Goal: Information Seeking & Learning: Learn about a topic

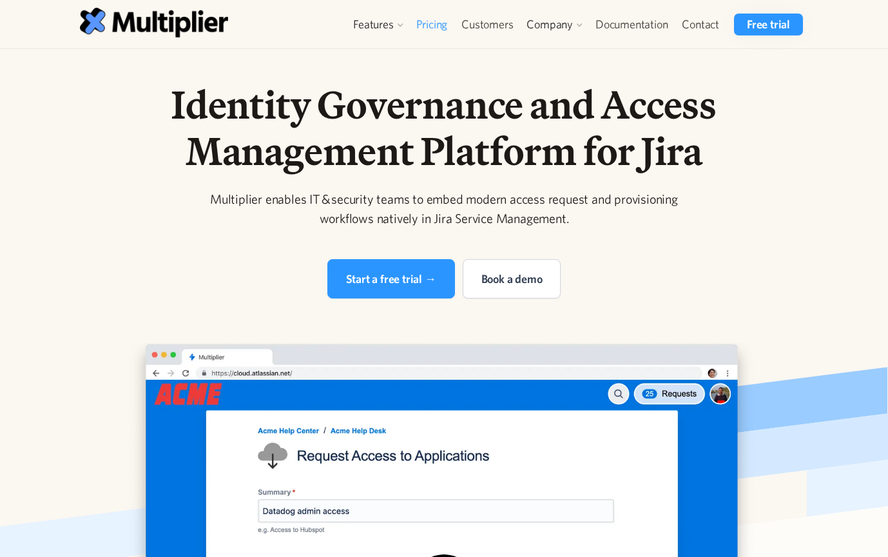
click at [448, 20] on link "Pricing" at bounding box center [432, 25] width 46 height 22
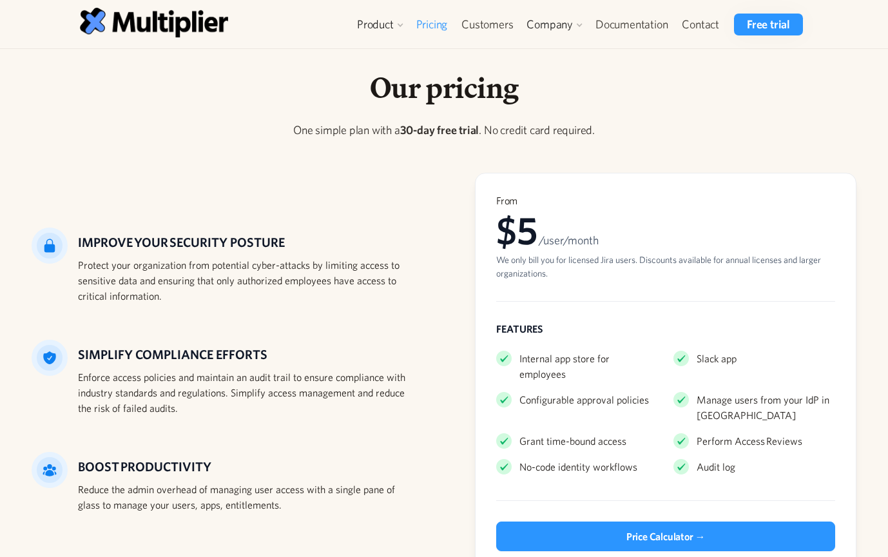
click at [563, 231] on div "$5 /user/month" at bounding box center [665, 230] width 339 height 46
click at [563, 230] on div "$5 /user/month" at bounding box center [665, 230] width 339 height 46
click at [563, 229] on div "$5 /user/month" at bounding box center [665, 230] width 339 height 46
click at [451, 124] on strong "30-day free trial" at bounding box center [439, 130] width 79 height 14
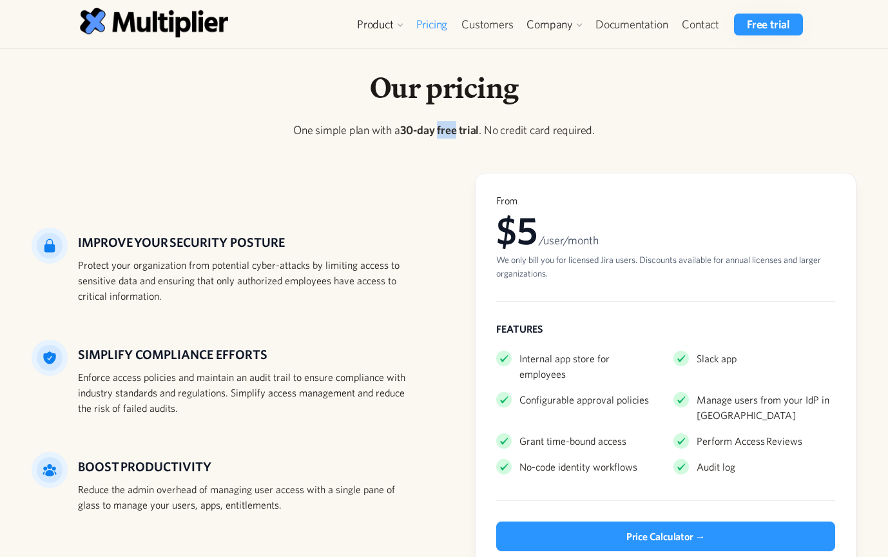
click at [449, 127] on strong "30-day free trial" at bounding box center [439, 130] width 79 height 14
click at [449, 126] on strong "30-day free trial" at bounding box center [439, 130] width 79 height 14
click at [251, 233] on h5 "IMPROVE YOUR SECURITY POSTURE" at bounding box center [245, 242] width 335 height 19
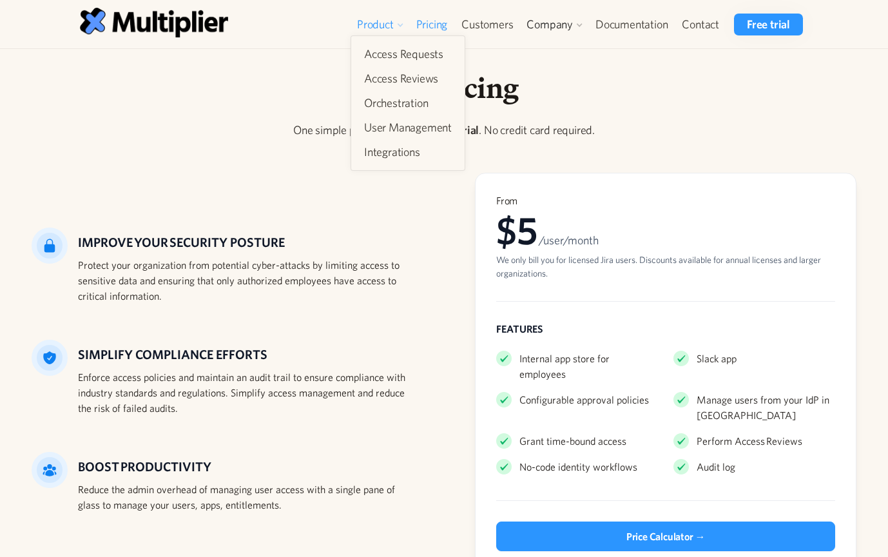
click at [392, 20] on div "Product" at bounding box center [375, 24] width 37 height 15
